Goal: Information Seeking & Learning: Check status

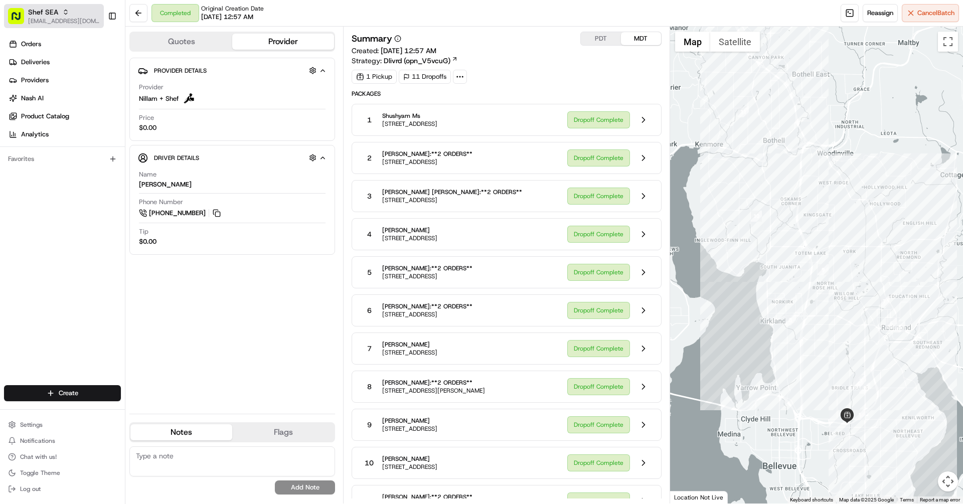
click at [49, 18] on span "[EMAIL_ADDRESS][DOMAIN_NAME]" at bounding box center [64, 21] width 72 height 8
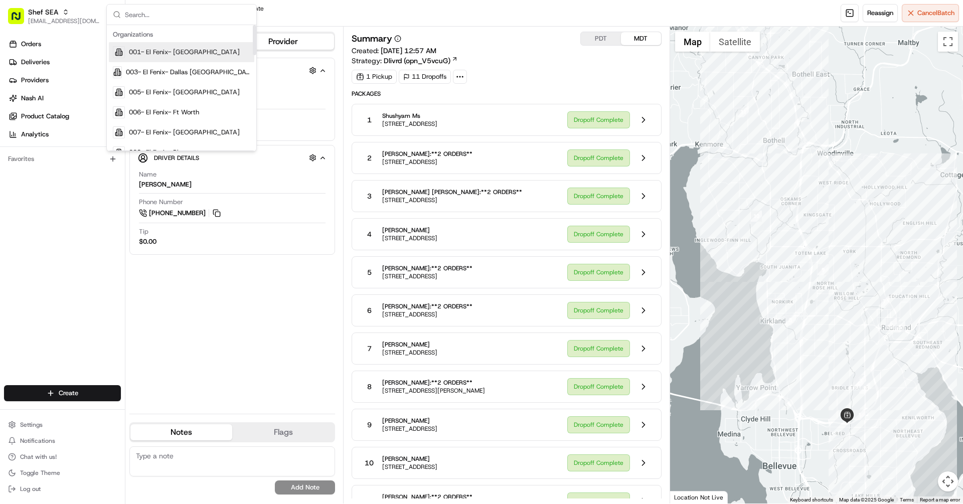
type input "org_KxZMWo"
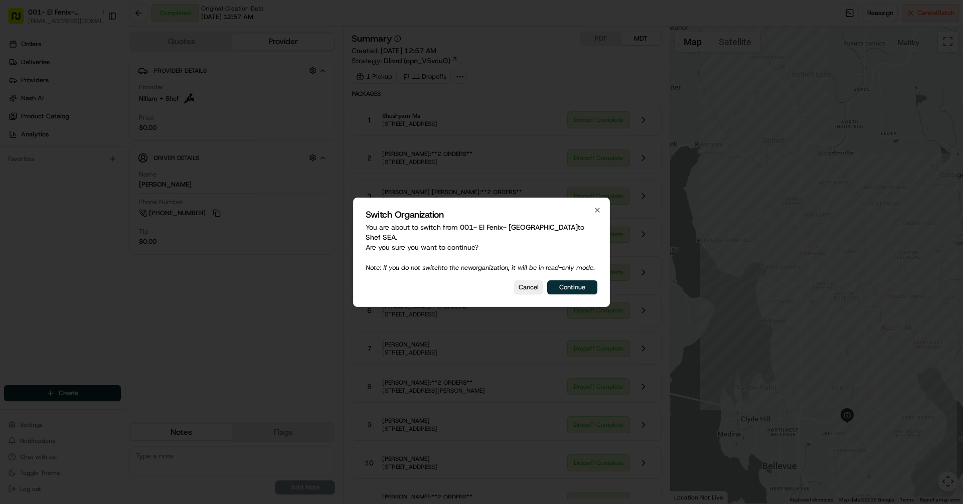
click at [569, 294] on button "Continue" at bounding box center [572, 287] width 50 height 14
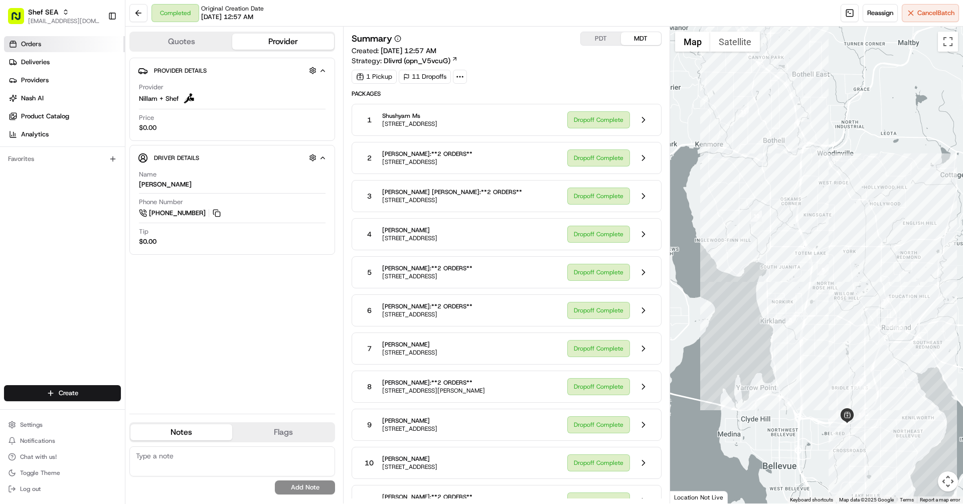
click at [47, 52] on link "Orders" at bounding box center [64, 44] width 121 height 16
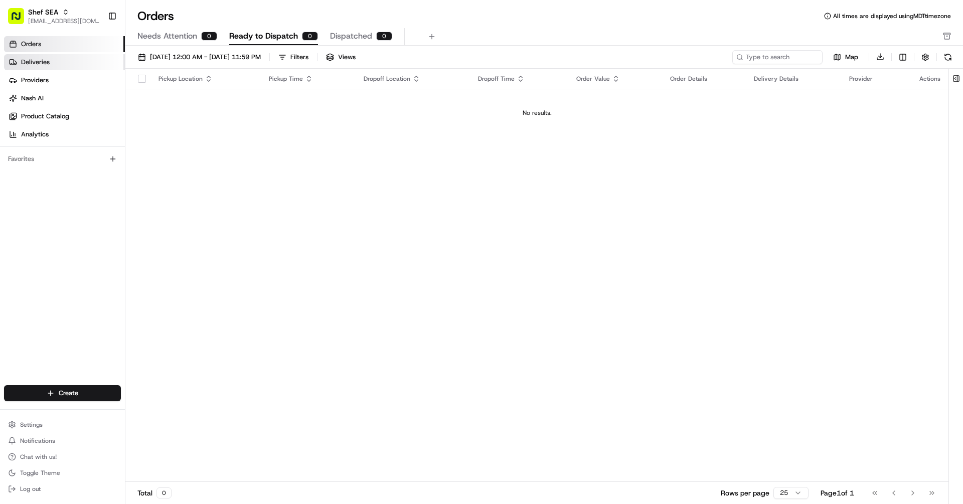
click at [91, 66] on link "Deliveries" at bounding box center [64, 62] width 121 height 16
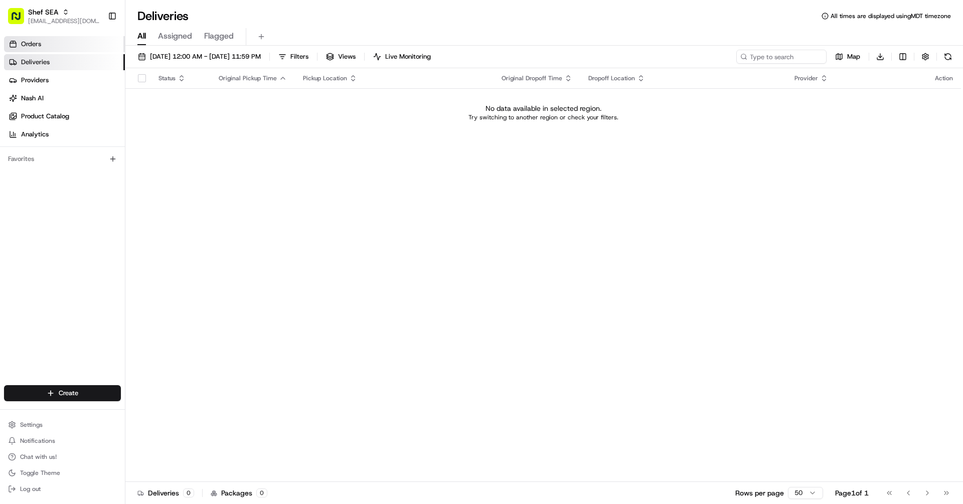
click at [50, 42] on link "Orders" at bounding box center [64, 44] width 121 height 16
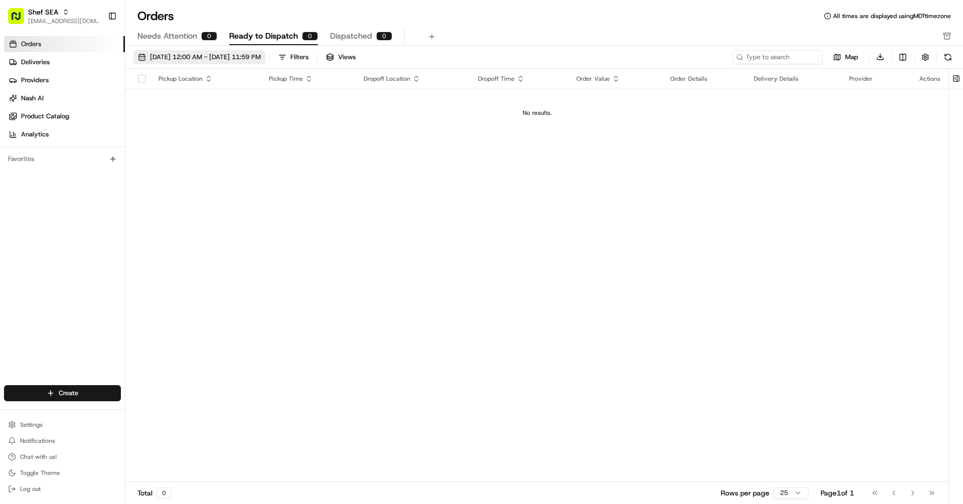
click at [227, 61] on button "08/01/2025 12:00 AM - 08/31/2025 11:59 PM" at bounding box center [199, 57] width 132 height 14
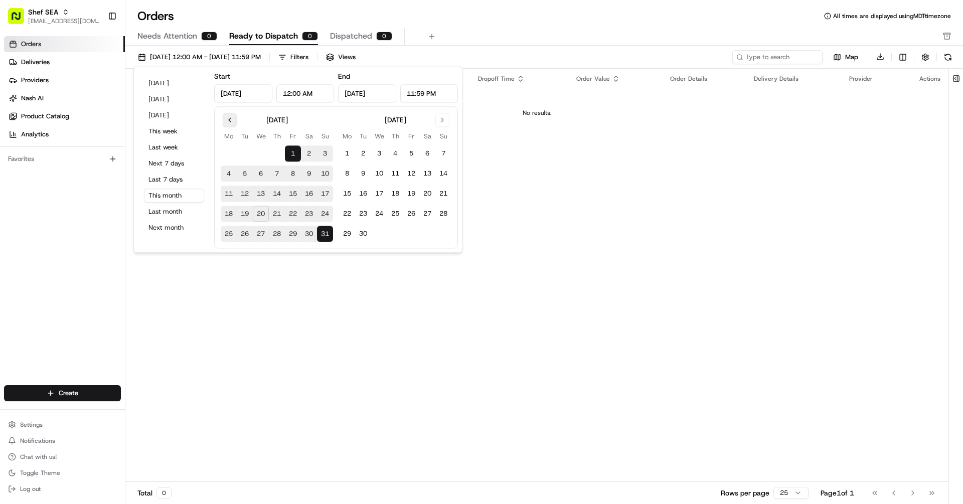
click at [229, 116] on button "Go to previous month" at bounding box center [230, 120] width 14 height 14
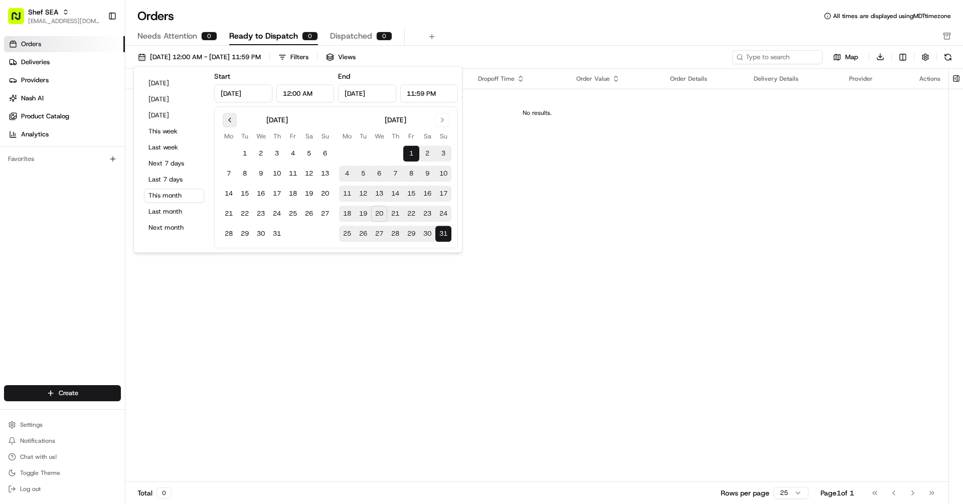
click at [229, 116] on button "Go to previous month" at bounding box center [230, 120] width 14 height 14
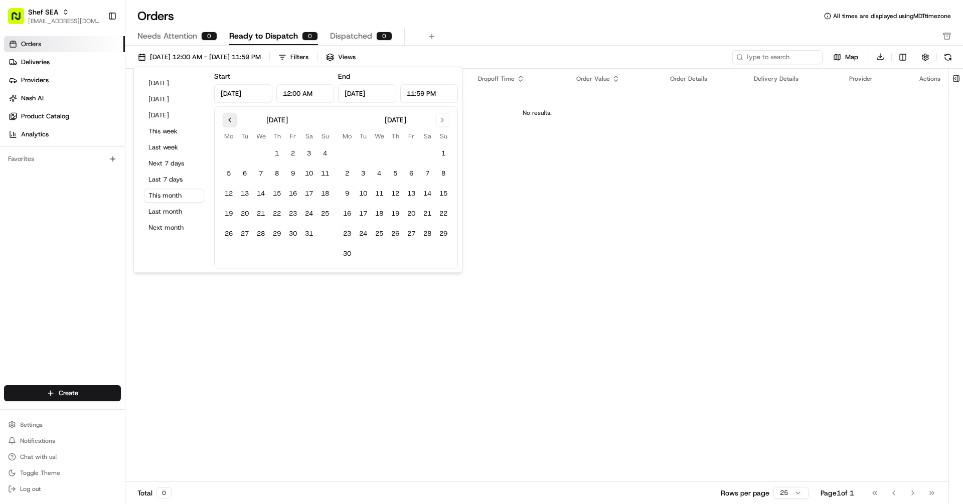
click at [229, 116] on button "Go to previous month" at bounding box center [230, 120] width 14 height 14
click at [243, 151] on button "1" at bounding box center [245, 154] width 16 height 16
type input "Apr 1, 2025"
click at [445, 117] on button "Go to next month" at bounding box center [442, 120] width 14 height 14
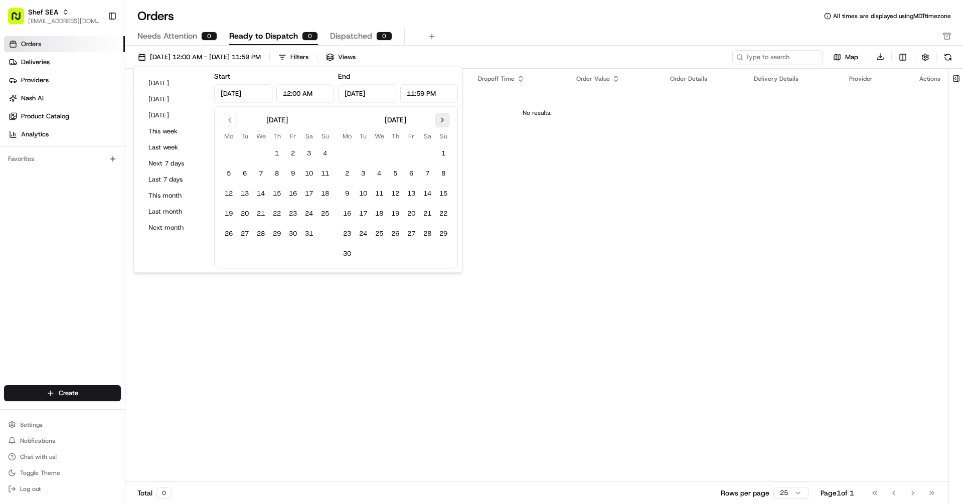
click at [445, 117] on button "Go to next month" at bounding box center [442, 120] width 14 height 14
click at [265, 187] on button "17" at bounding box center [261, 194] width 16 height 16
type input "Sep 17, 2025"
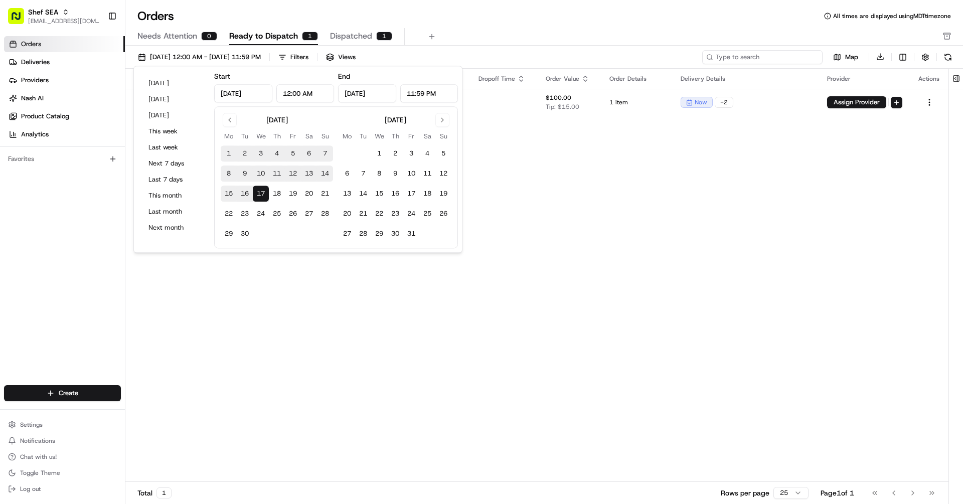
click at [763, 55] on input at bounding box center [762, 57] width 120 height 14
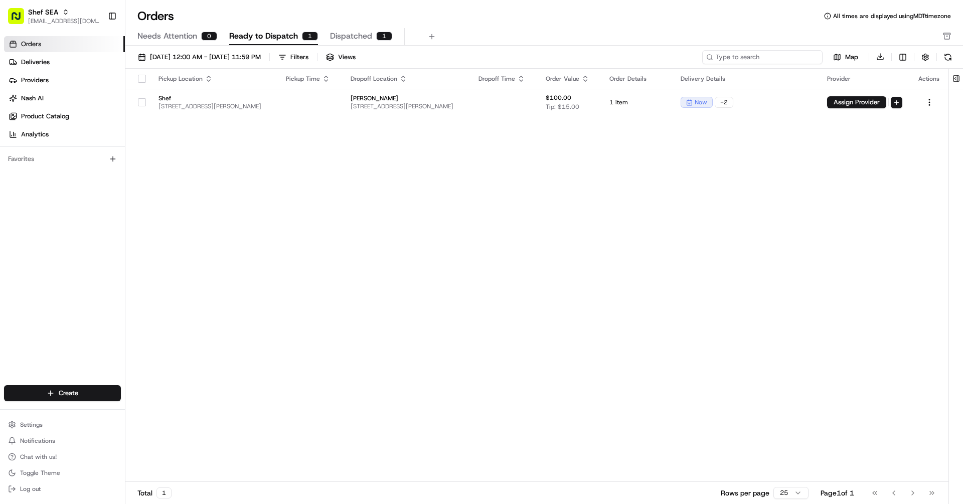
paste input "job_ne7qXcA3vmtE5fwmMgKsbS"
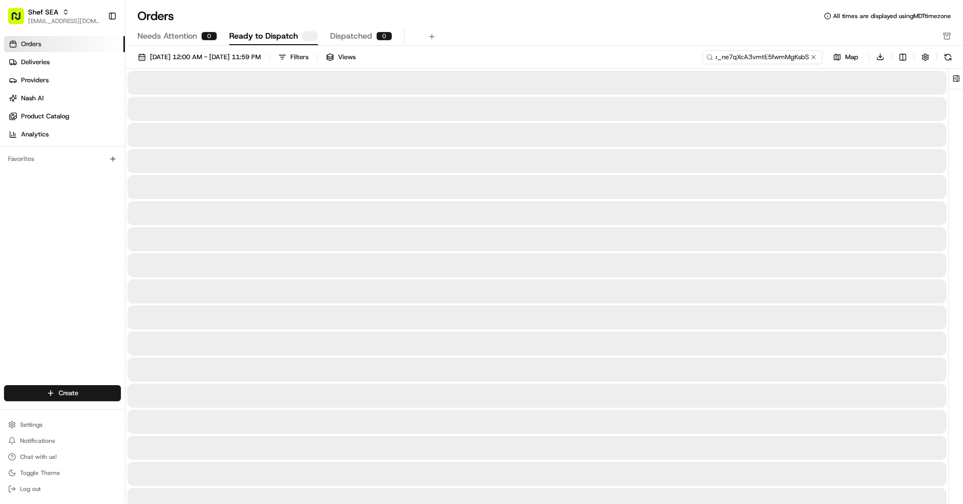
type input "job_ne7qXcA3vmtE5fwmMgKsbS"
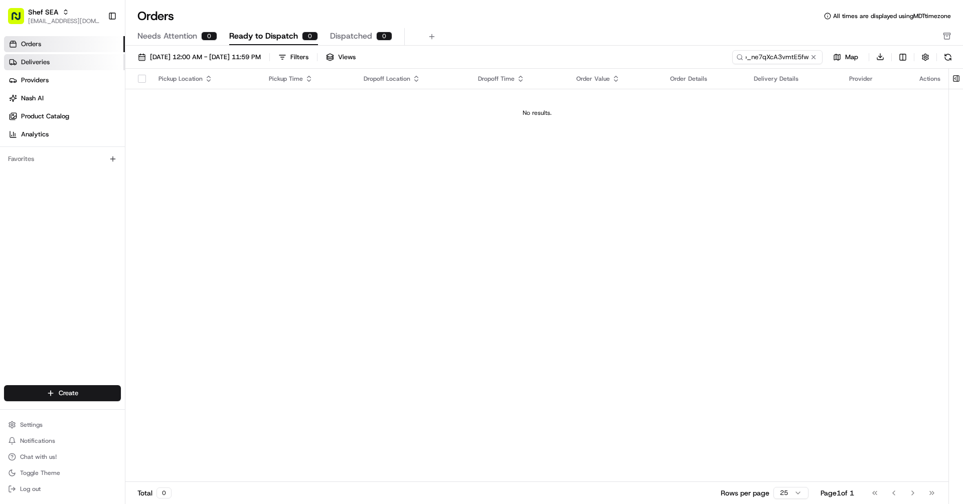
click at [49, 60] on span "Deliveries" at bounding box center [35, 62] width 29 height 9
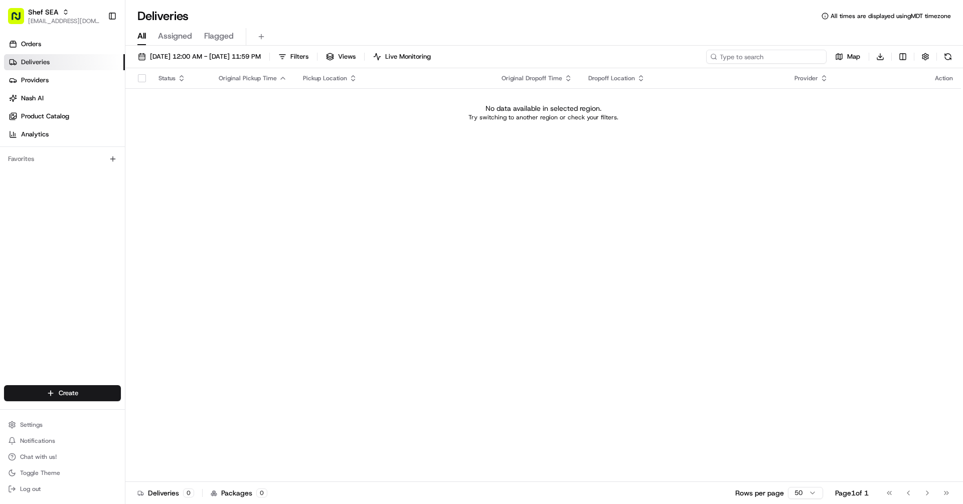
click at [761, 53] on input at bounding box center [766, 57] width 120 height 14
paste input "job_ne7qXcA3vmtE5fwmMgKsbS"
type input "job_ne7qXcA3vmtE5fwmMgKsbS"
click at [241, 61] on button "08/20/2025 12:00 AM - 08/20/2025 11:59 PM" at bounding box center [199, 57] width 132 height 14
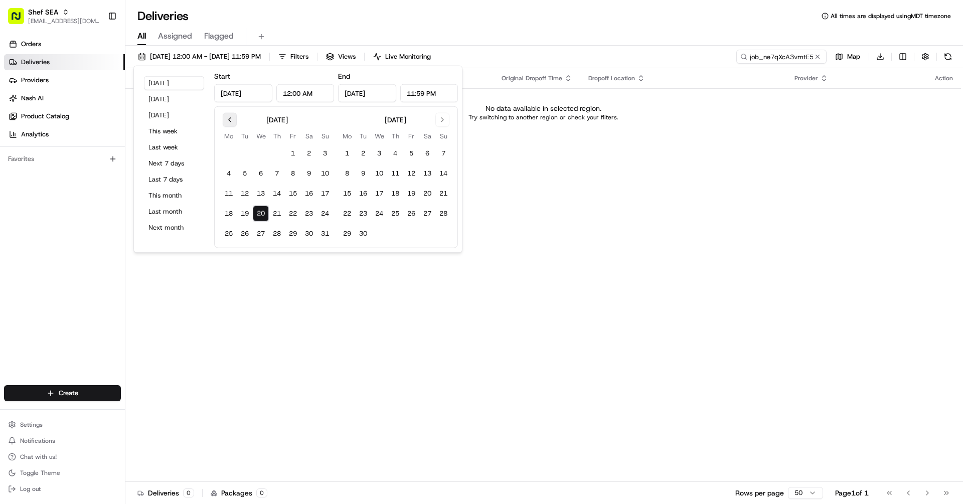
click at [225, 118] on button "Go to previous month" at bounding box center [230, 120] width 14 height 14
click at [242, 150] on button "1" at bounding box center [245, 153] width 16 height 16
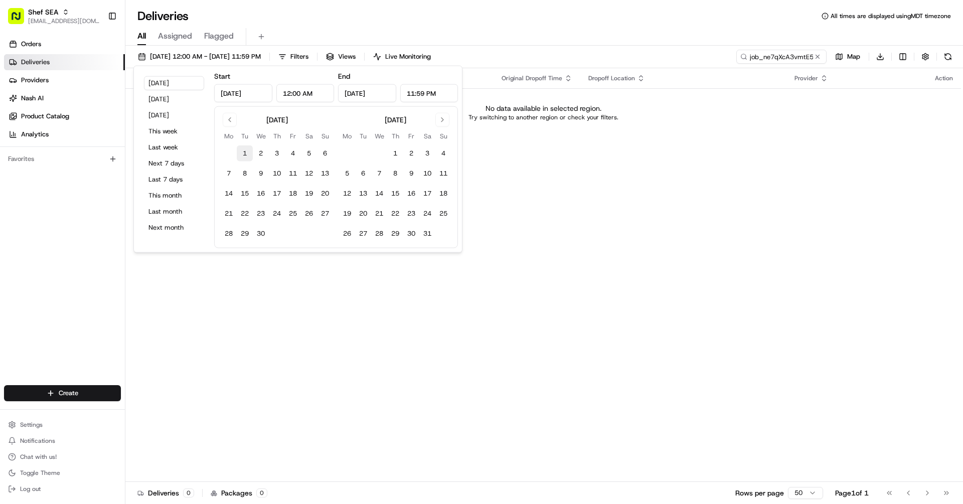
type input "Apr 1, 2025"
click at [442, 119] on button "Go to next month" at bounding box center [442, 120] width 14 height 14
click at [382, 217] on button "20" at bounding box center [379, 214] width 16 height 16
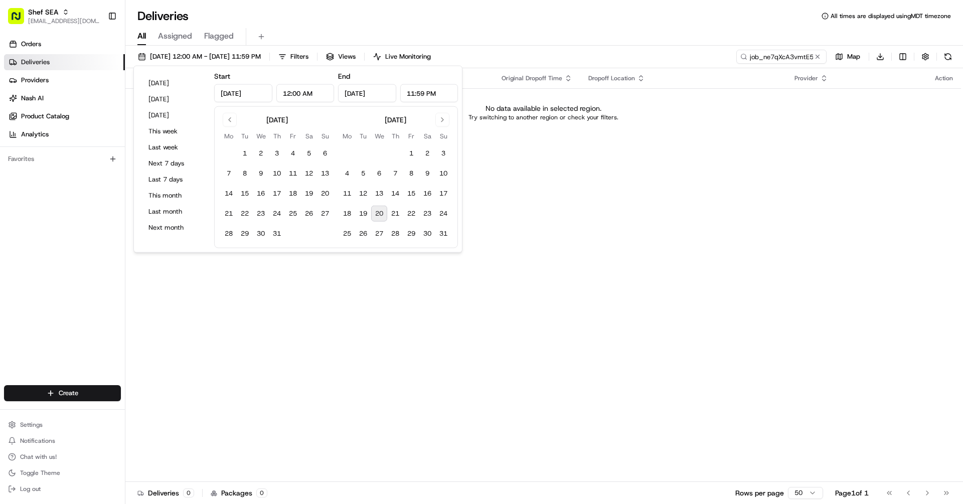
type input "Aug 20, 2025"
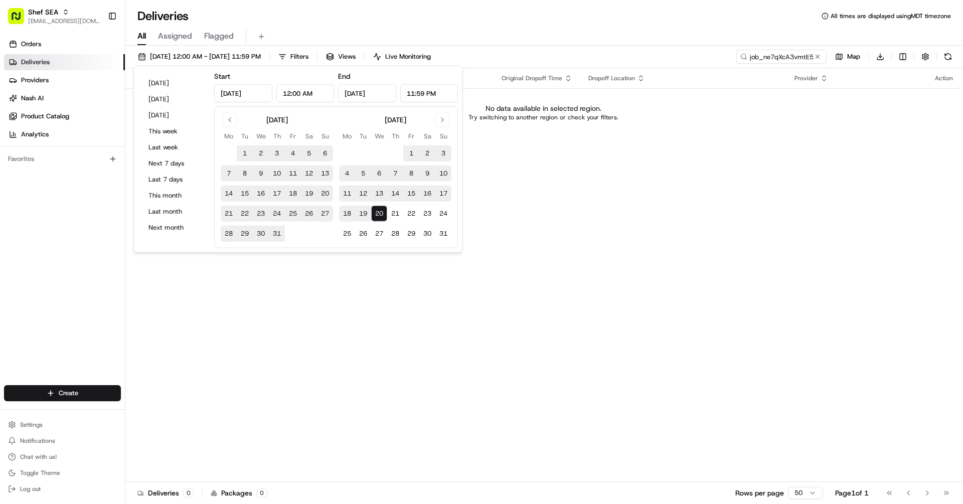
click at [570, 7] on div "Deliveries All times are displayed using MDT timezone All Assigned Flagged 04/0…" at bounding box center [543, 252] width 837 height 504
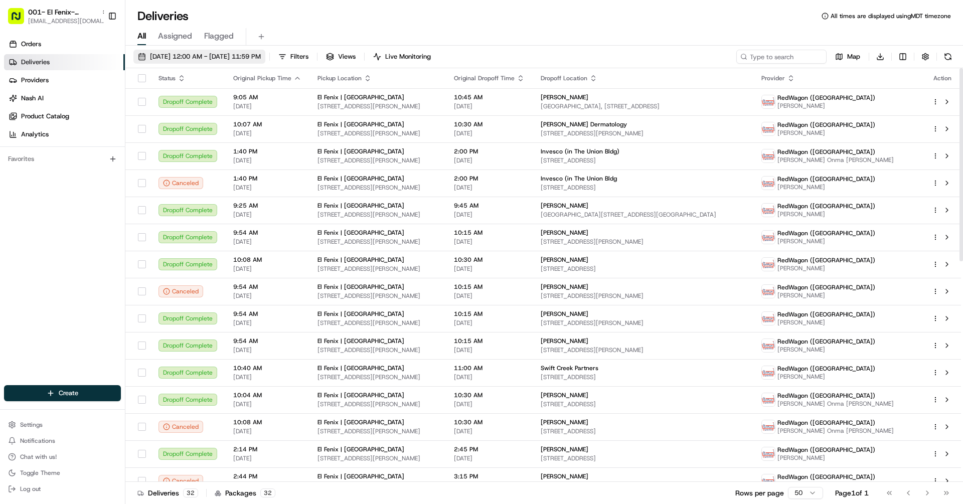
click at [226, 54] on span "05/01/2025 12:00 AM - 06/29/2025 11:59 PM" at bounding box center [205, 56] width 111 height 9
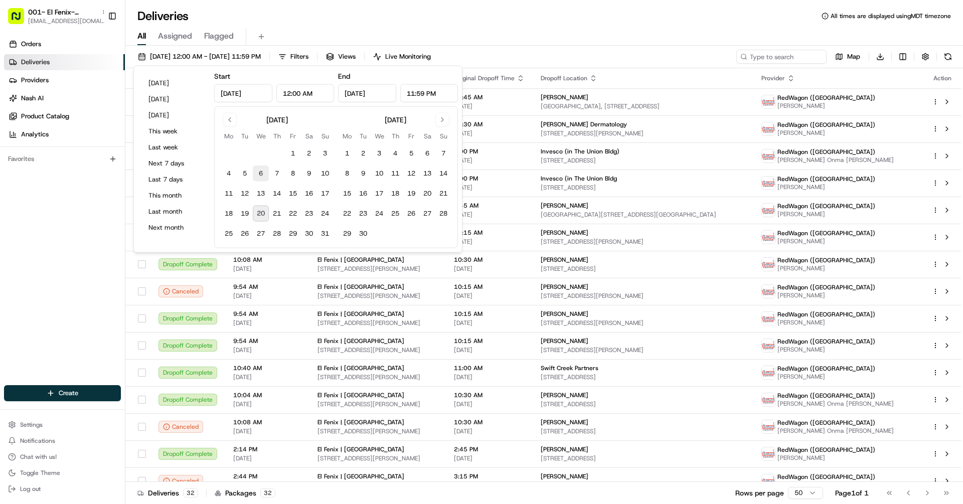
click at [266, 172] on button "6" at bounding box center [261, 173] width 16 height 16
type input "Aug 6, 2025"
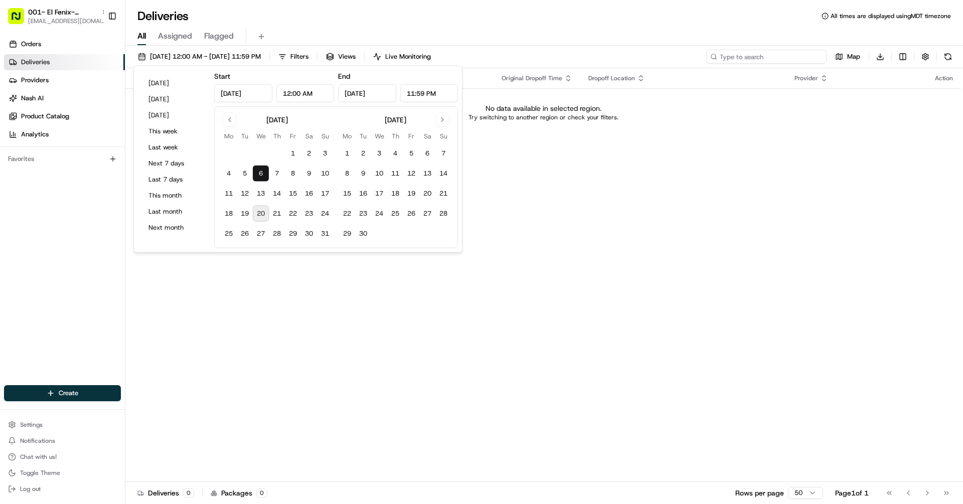
click at [777, 59] on input at bounding box center [766, 57] width 120 height 14
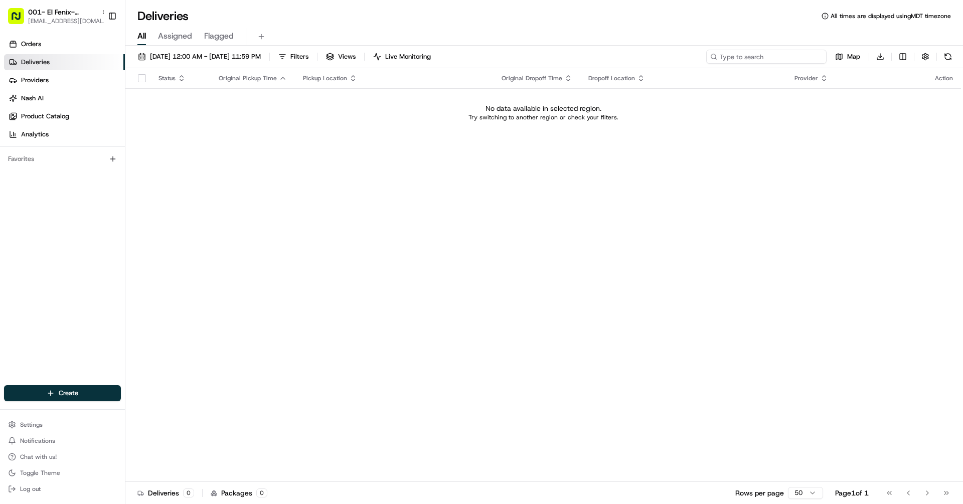
paste input "HYQU9K"
type input "HYQU9K"
click at [56, 11] on span "001- El Fenix- Dallas Downtown" at bounding box center [62, 12] width 69 height 10
type input "ezca"
click at [154, 48] on div "ezCater" at bounding box center [181, 52] width 145 height 20
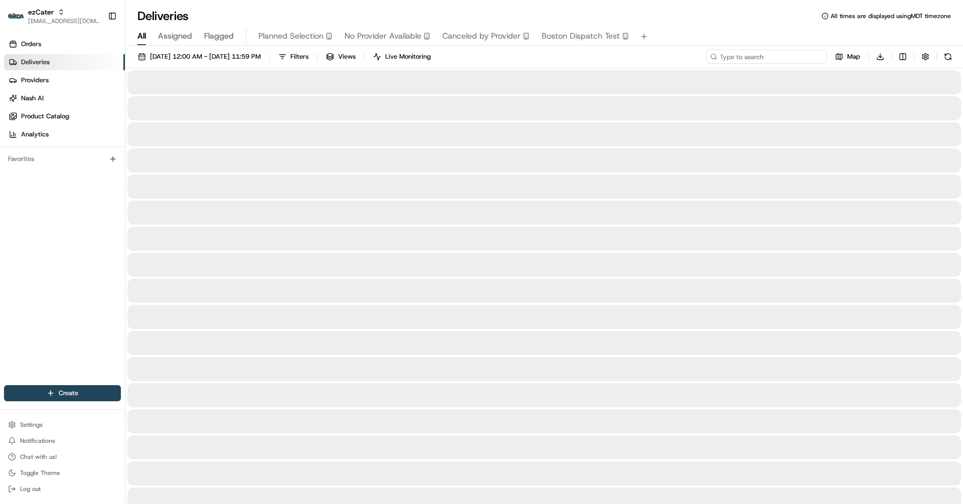
click at [755, 56] on input at bounding box center [766, 57] width 120 height 14
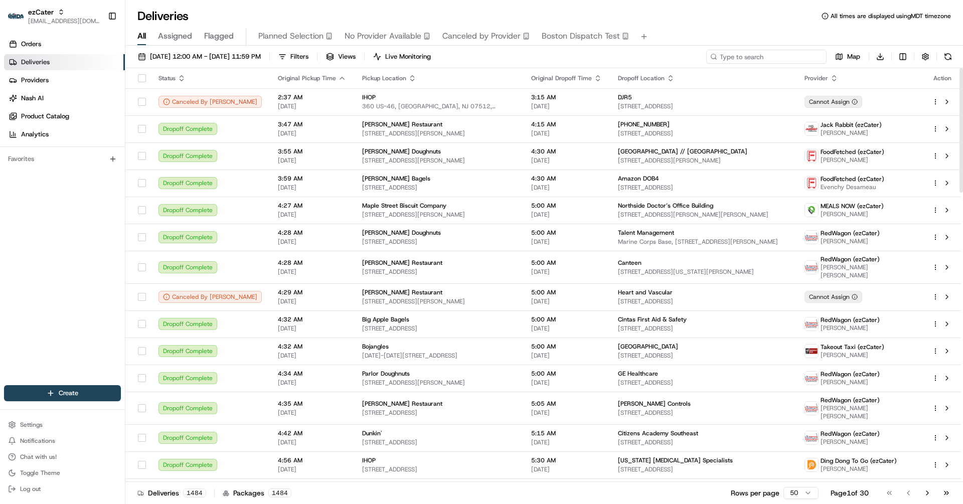
paste input "HYQU9K"
type input "HYQU9K"
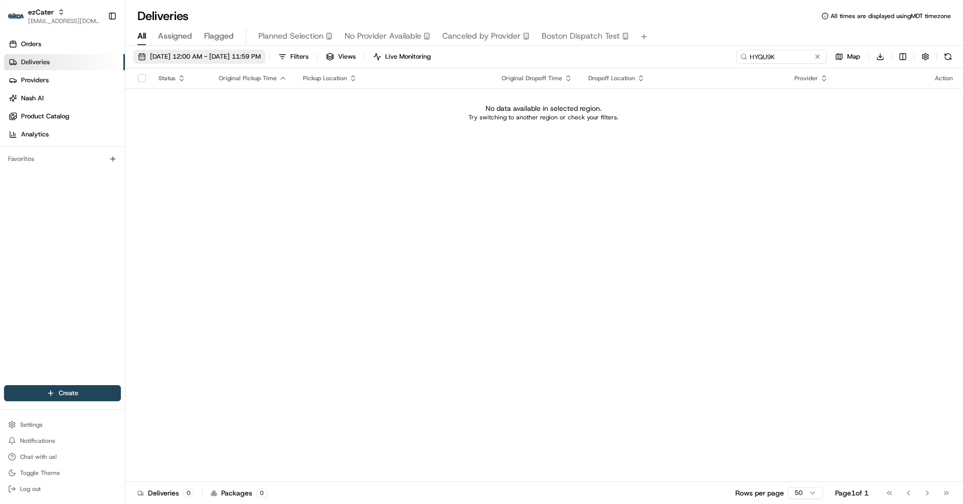
click at [189, 58] on span "08/06/2025 12:00 AM - 08/06/2025 11:59 PM" at bounding box center [205, 56] width 111 height 9
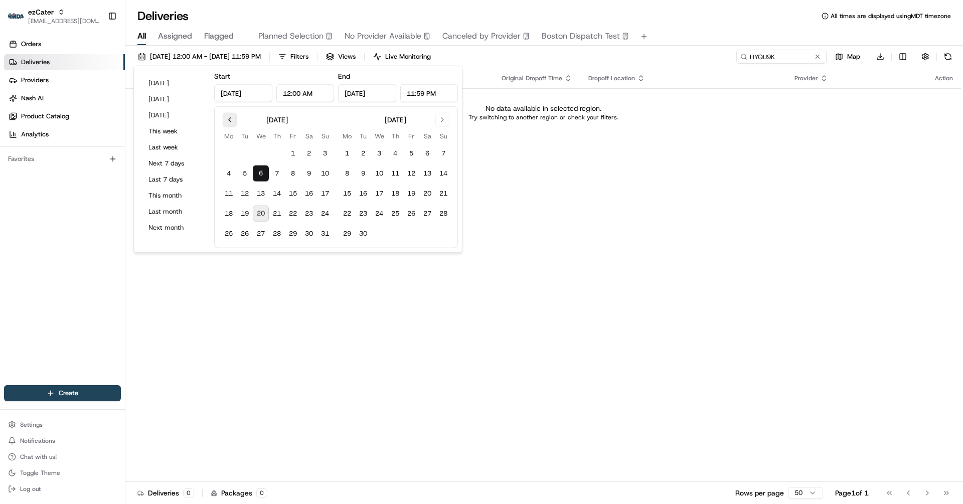
click at [223, 119] on button "Go to previous month" at bounding box center [230, 120] width 14 height 14
click at [241, 148] on button "1" at bounding box center [245, 153] width 16 height 16
type input "Jul 1, 2025"
click at [440, 117] on button "Go to next month" at bounding box center [442, 120] width 14 height 14
click at [364, 233] on button "30" at bounding box center [363, 234] width 16 height 16
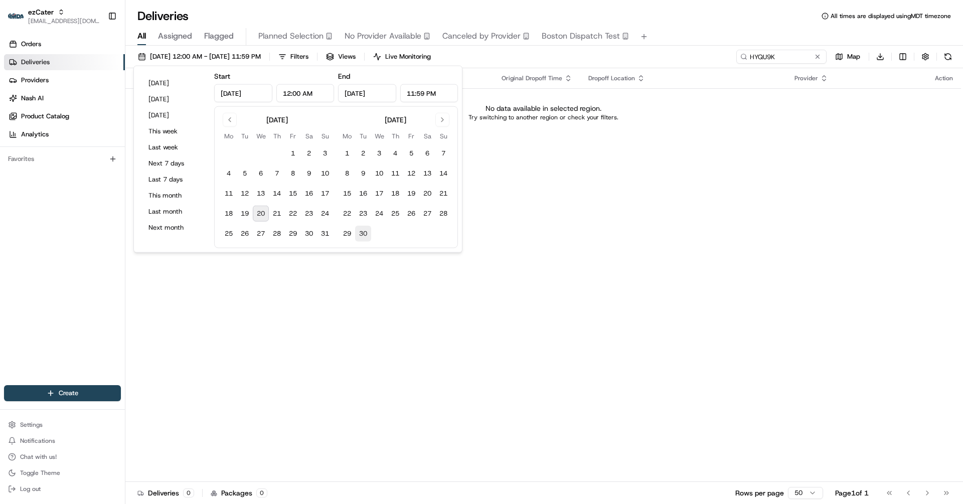
type input "Sep 30, 2025"
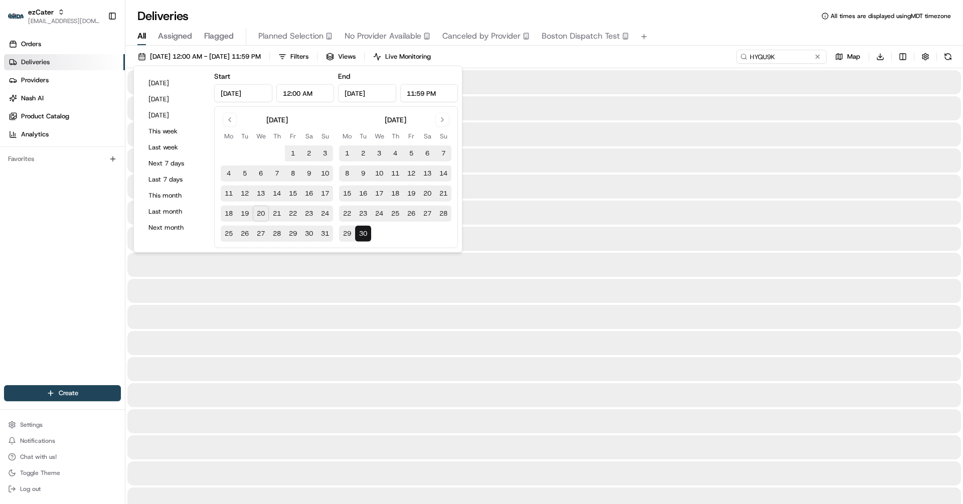
click at [696, 43] on div "All Assigned Flagged Planned Selection No Provider Available Canceled by Provid…" at bounding box center [543, 37] width 837 height 18
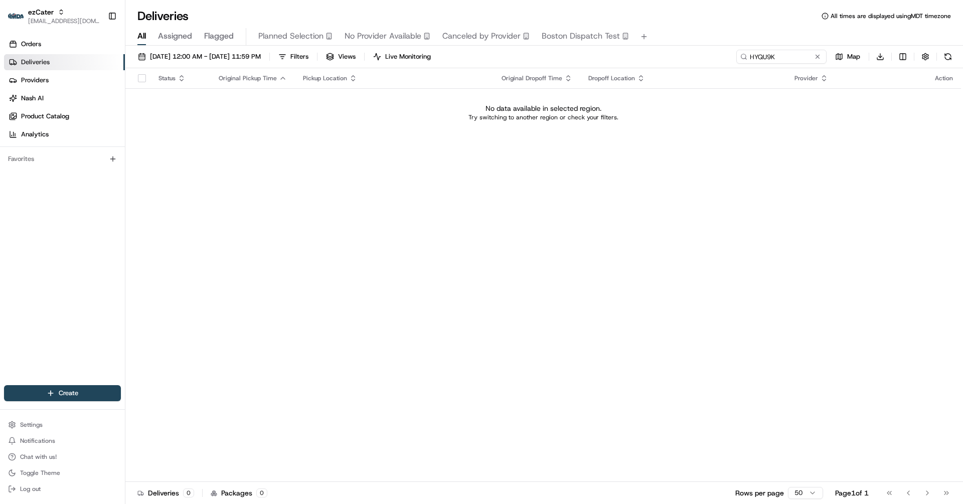
click at [790, 64] on div "07/01/2025 12:00 AM - 09/30/2025 11:59 PM Filters Views Live Monitoring HYQU9K …" at bounding box center [543, 59] width 837 height 19
click at [789, 58] on input "HYQU9K" at bounding box center [766, 57] width 120 height 14
